Goal: Task Accomplishment & Management: Manage account settings

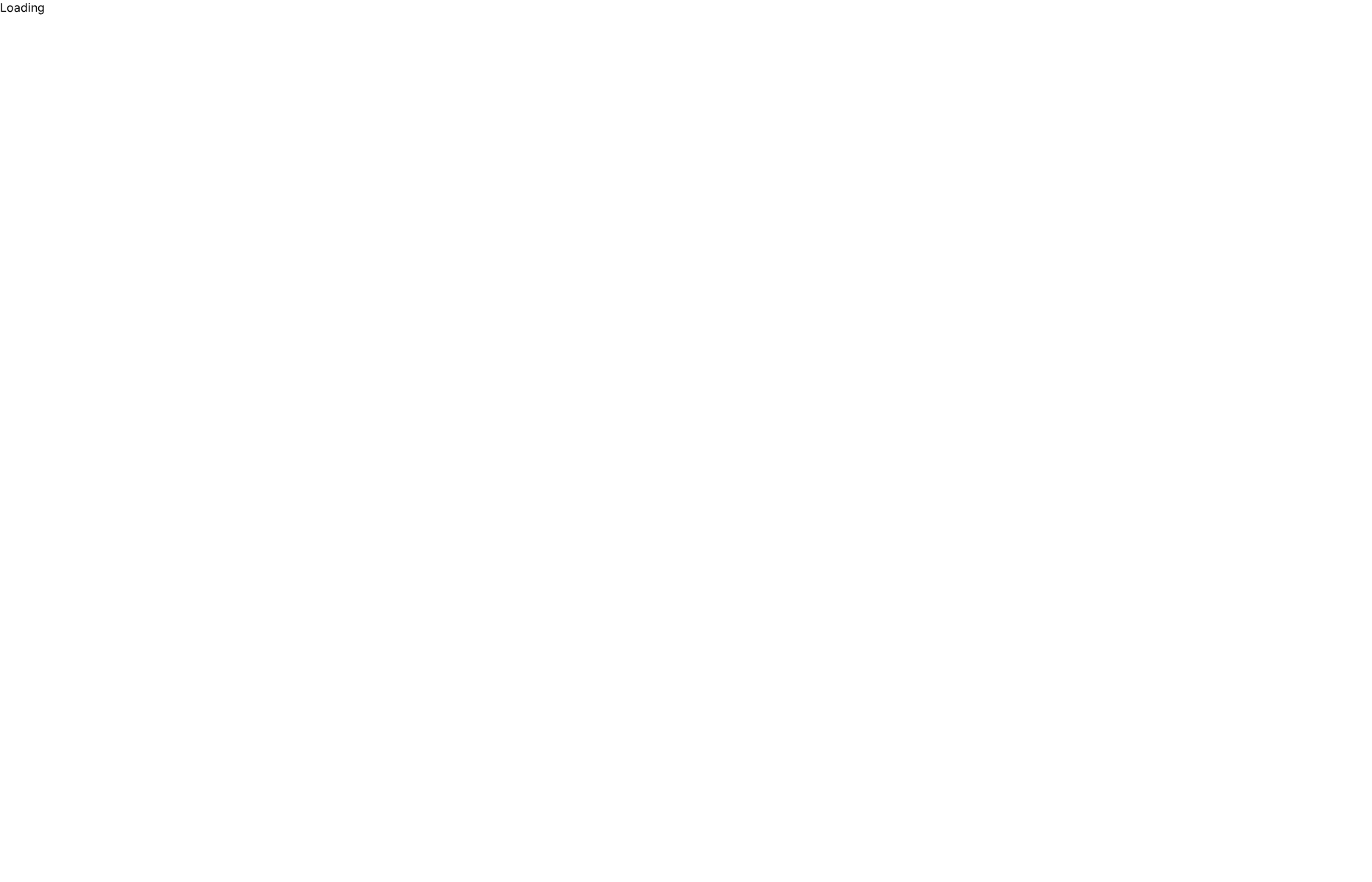
click at [837, 15] on html "Loading" at bounding box center [686, 7] width 1372 height 15
drag, startPoint x: 424, startPoint y: 194, endPoint x: 401, endPoint y: 171, distance: 32.5
click at [424, 0] on html "En optant pour cette option, tu t'assures l'accès à toutes les fonctionnalités …" at bounding box center [686, 0] width 1372 height 0
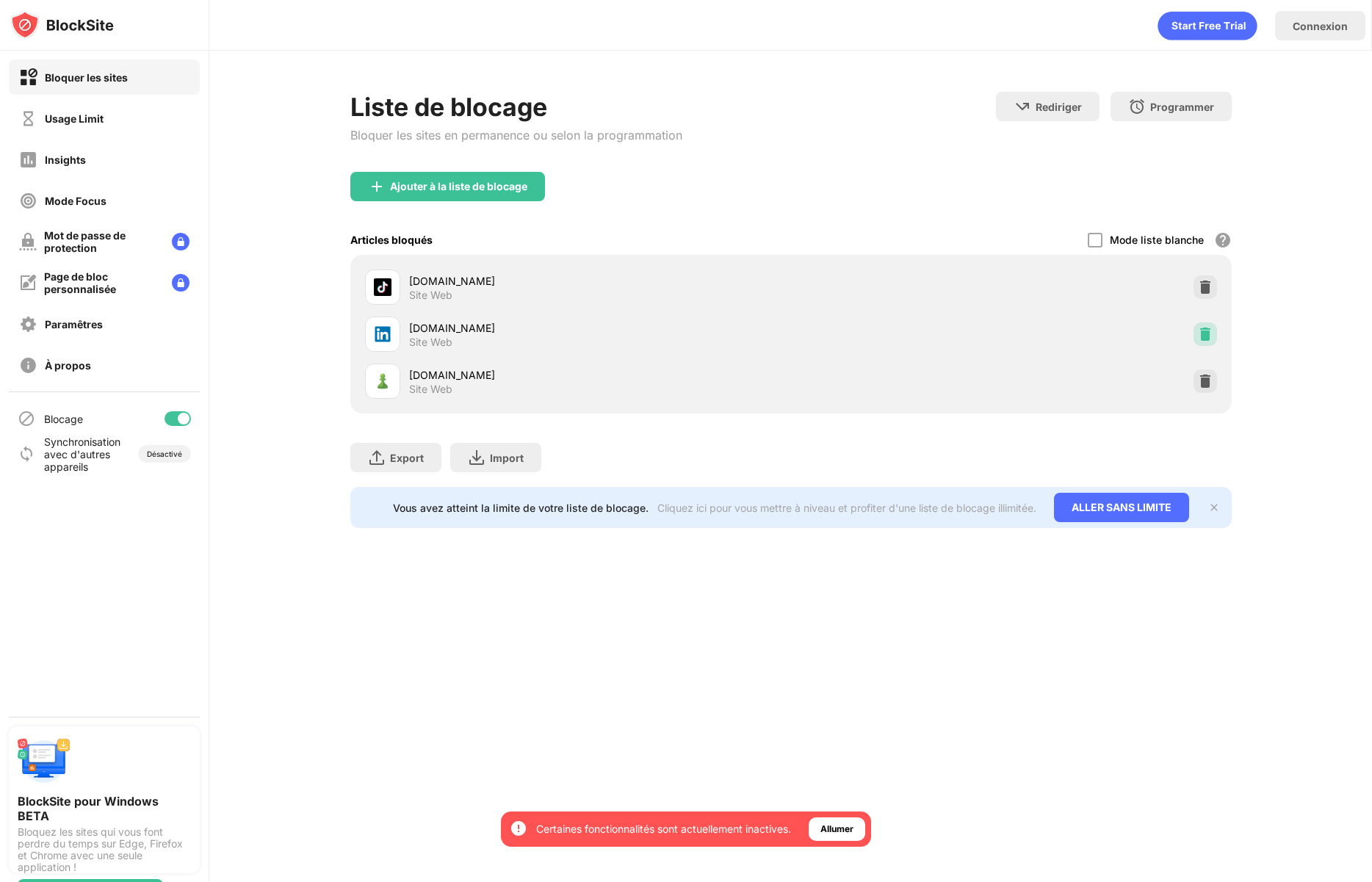
click at [1201, 329] on img at bounding box center [1205, 334] width 15 height 15
